Goal: Task Accomplishment & Management: Use online tool/utility

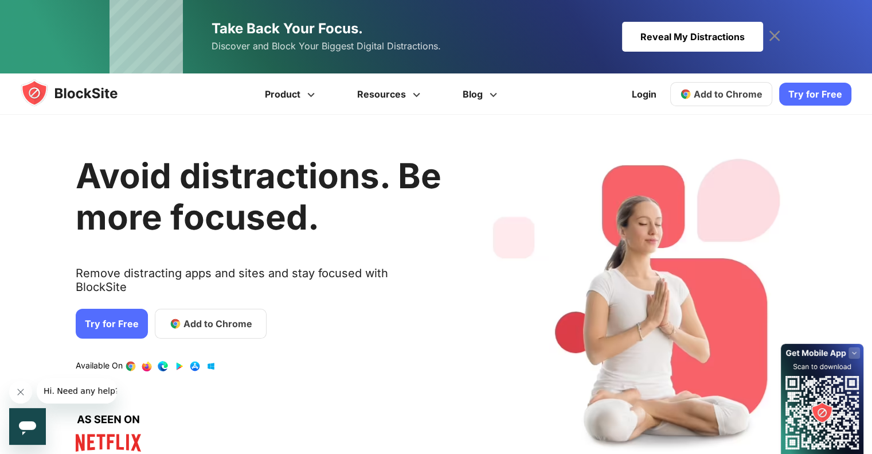
click at [717, 91] on span "Add to Chrome" at bounding box center [728, 93] width 69 height 11
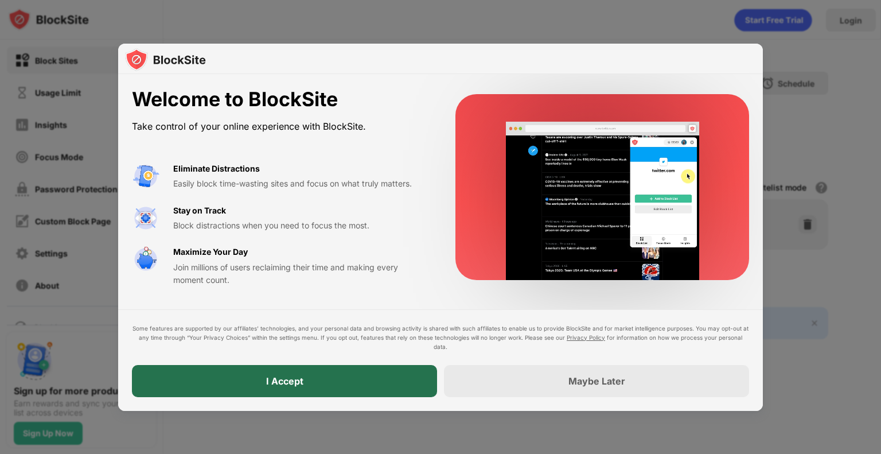
click at [283, 380] on div "I Accept" at bounding box center [284, 380] width 37 height 11
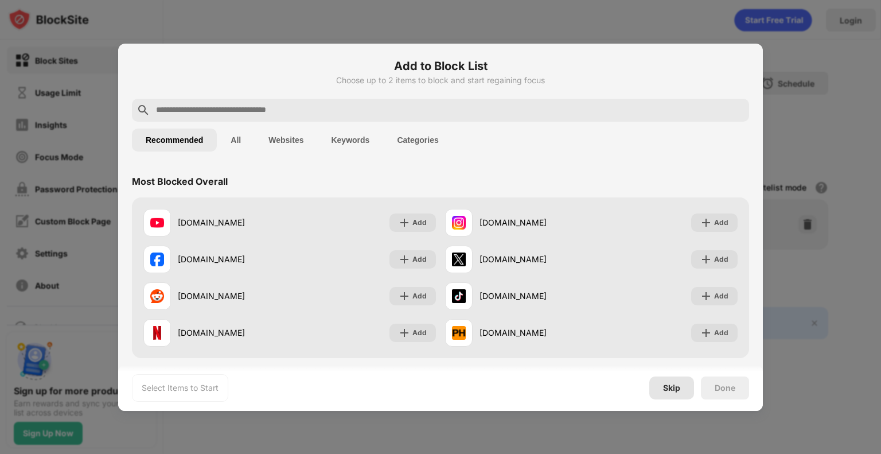
click at [665, 388] on div "Skip" at bounding box center [671, 387] width 17 height 9
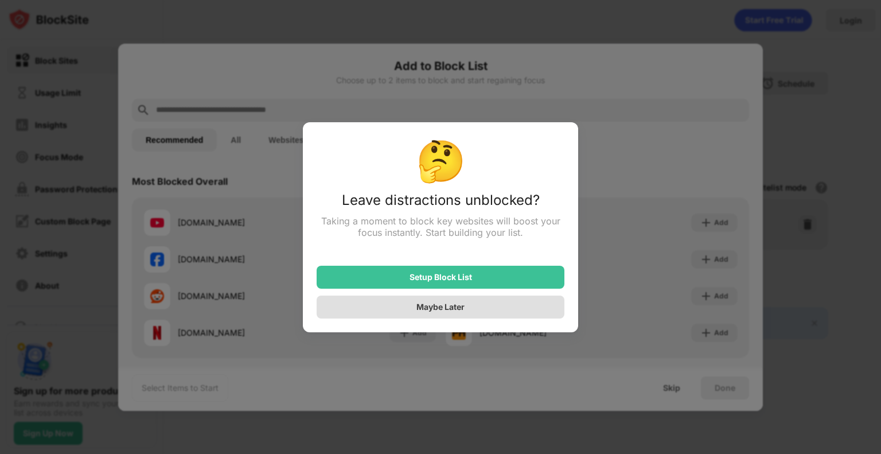
click at [446, 307] on div "Maybe Later" at bounding box center [440, 307] width 48 height 10
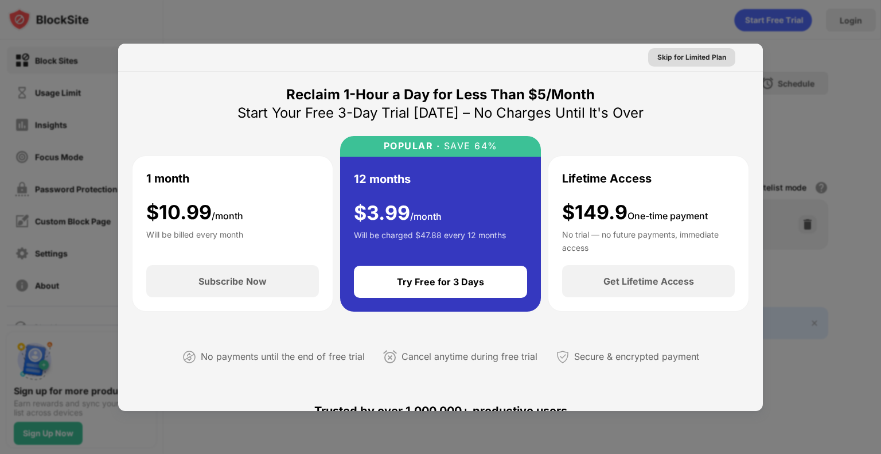
click at [699, 59] on div "Skip for Limited Plan" at bounding box center [691, 57] width 69 height 11
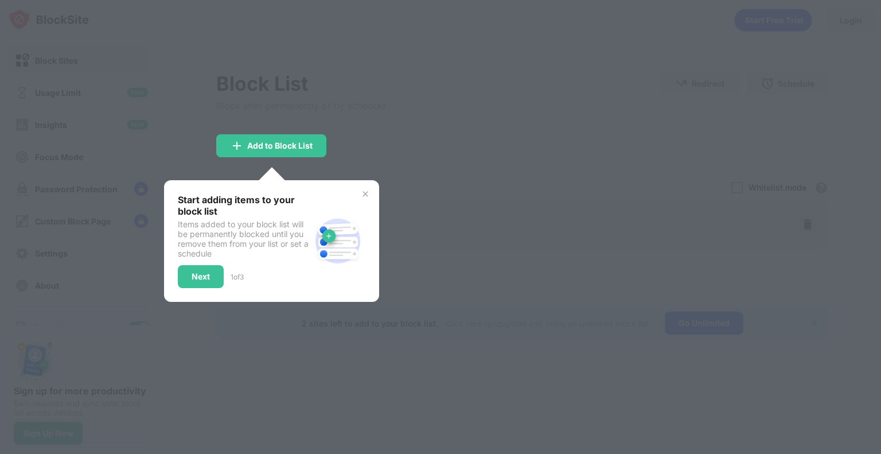
click at [367, 196] on img at bounding box center [365, 193] width 9 height 9
